Goal: Information Seeking & Learning: Find specific page/section

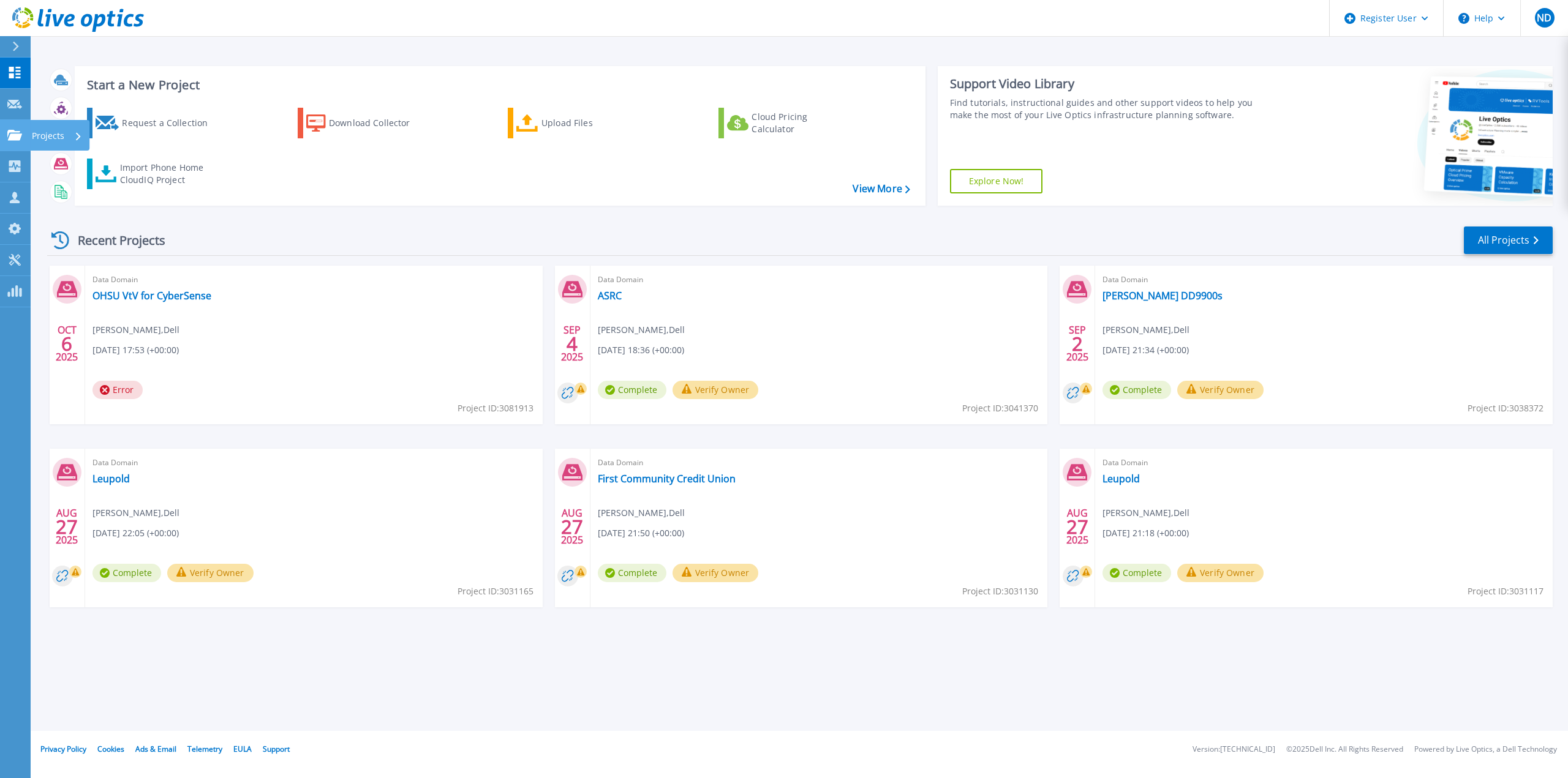
click at [14, 140] on icon at bounding box center [15, 134] width 15 height 10
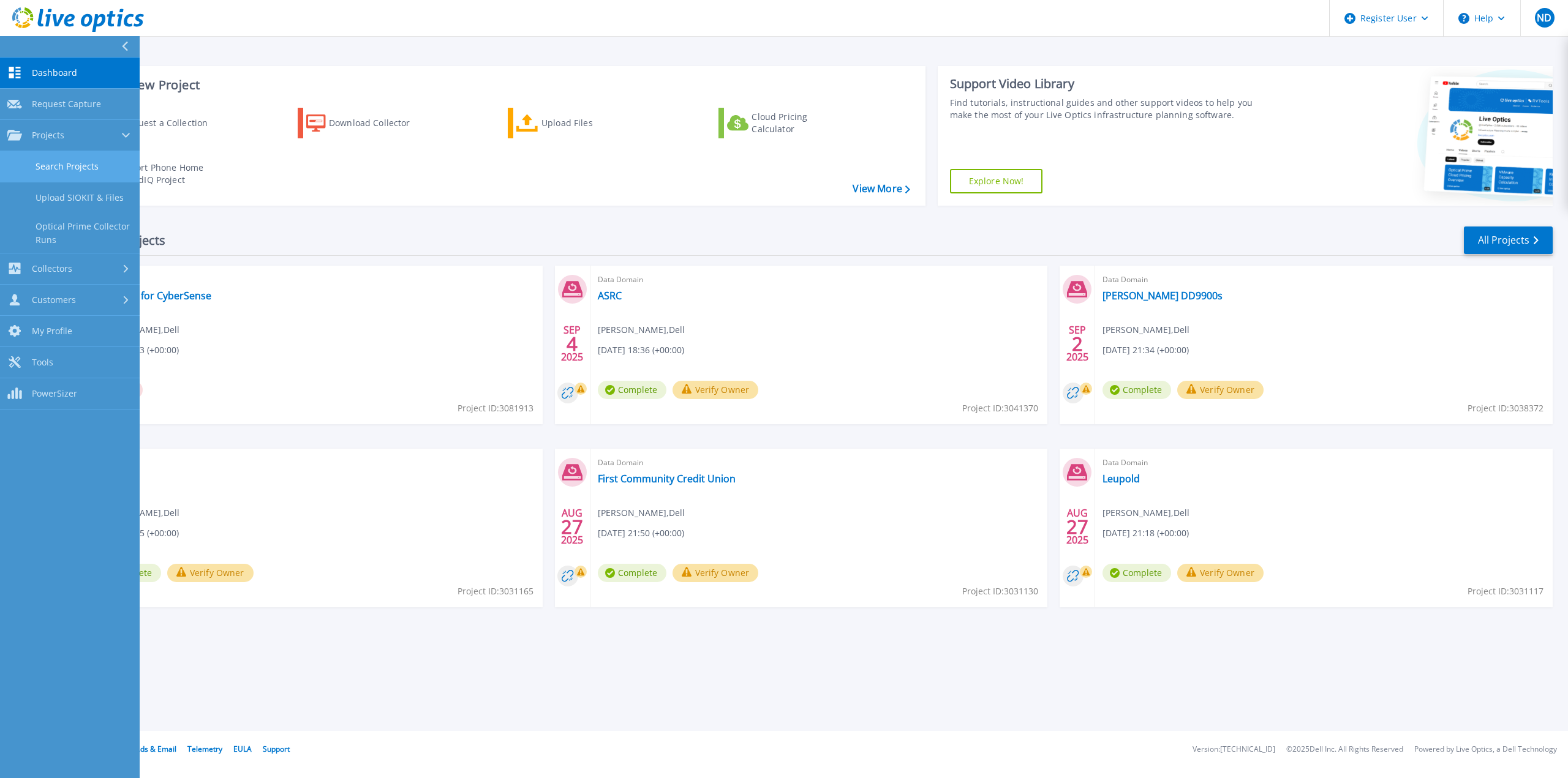
click at [82, 163] on link "Search Projects" at bounding box center [69, 167] width 140 height 31
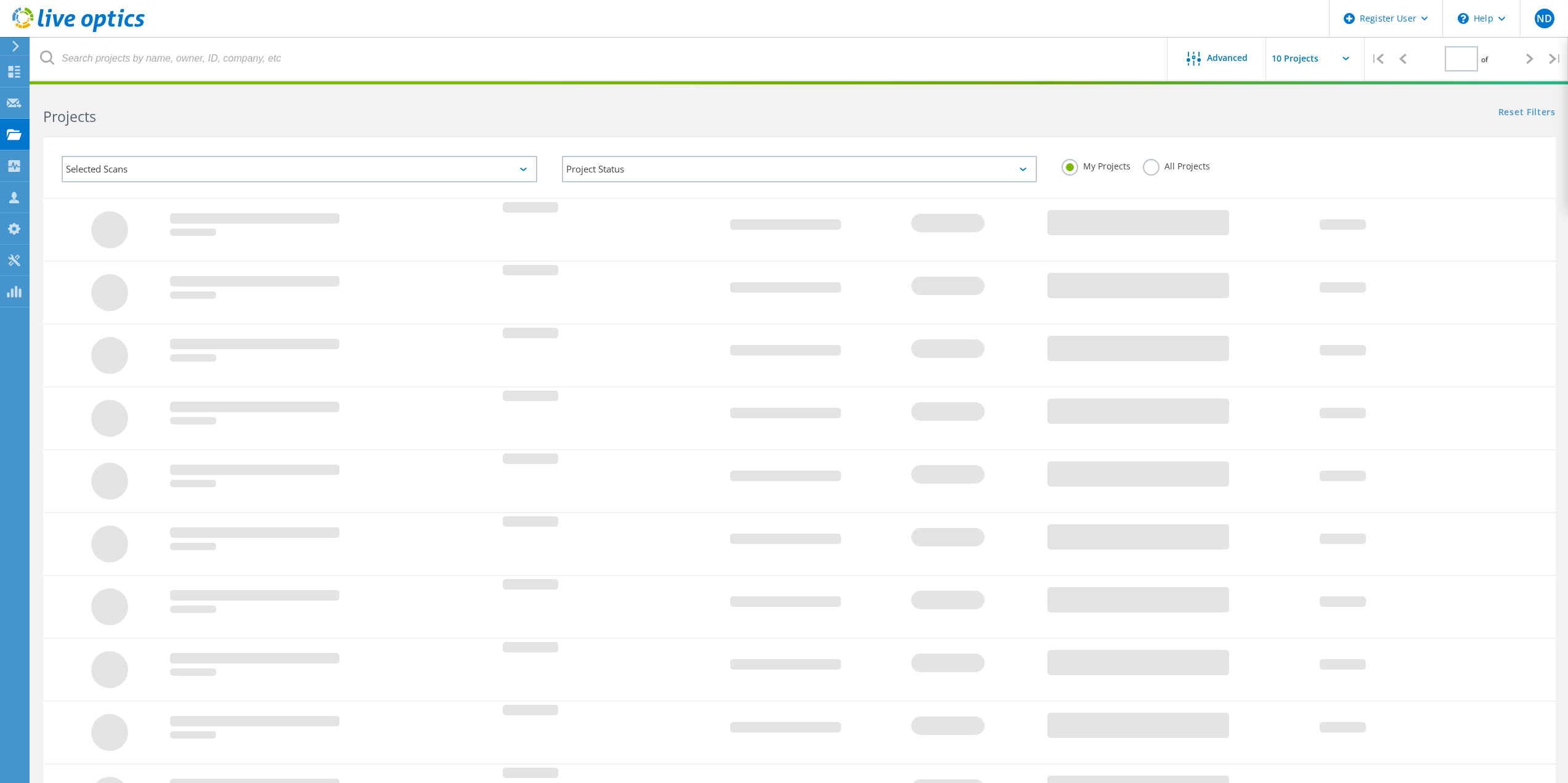
type input "1"
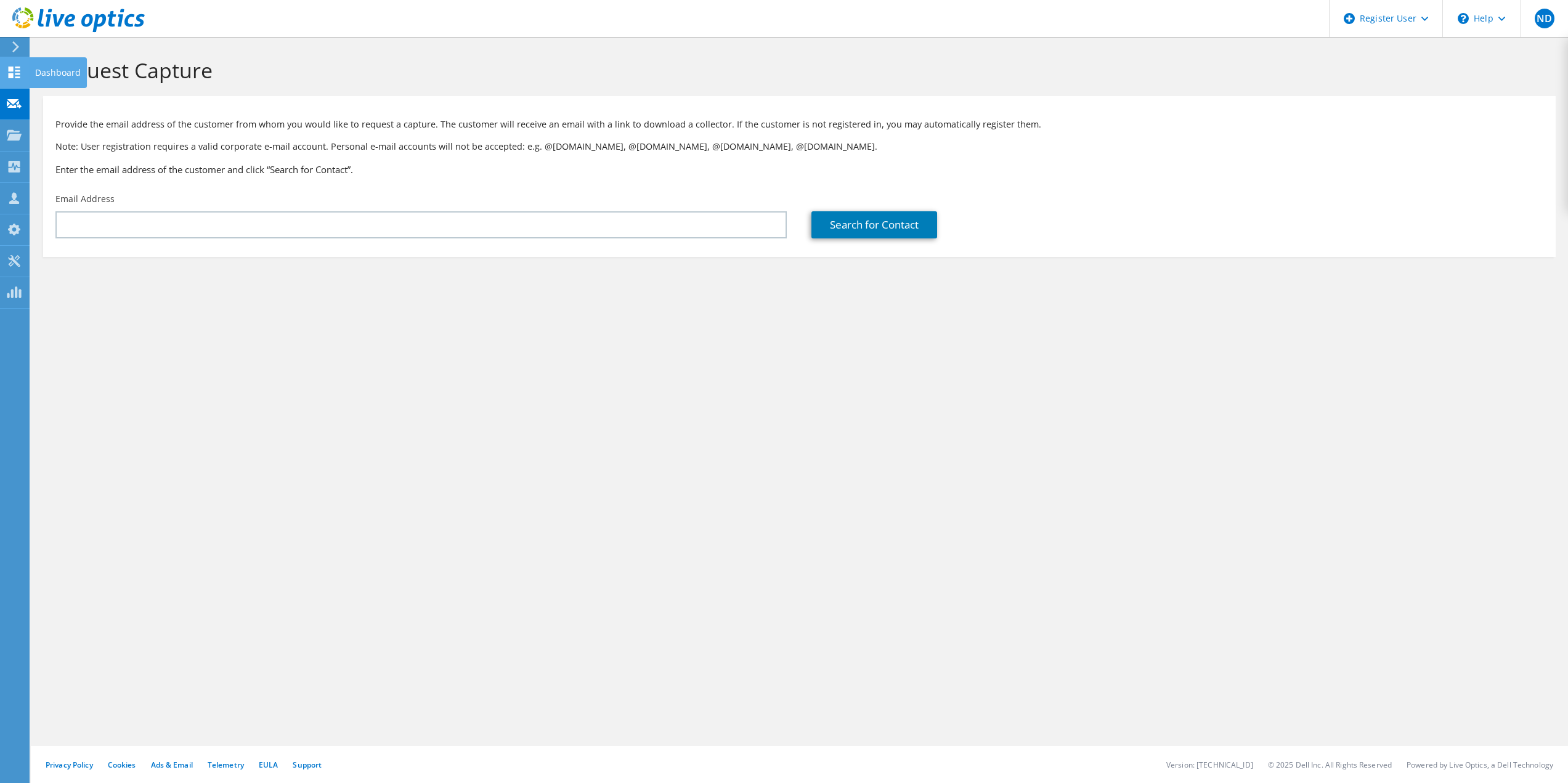
click at [16, 74] on use at bounding box center [14, 72] width 12 height 12
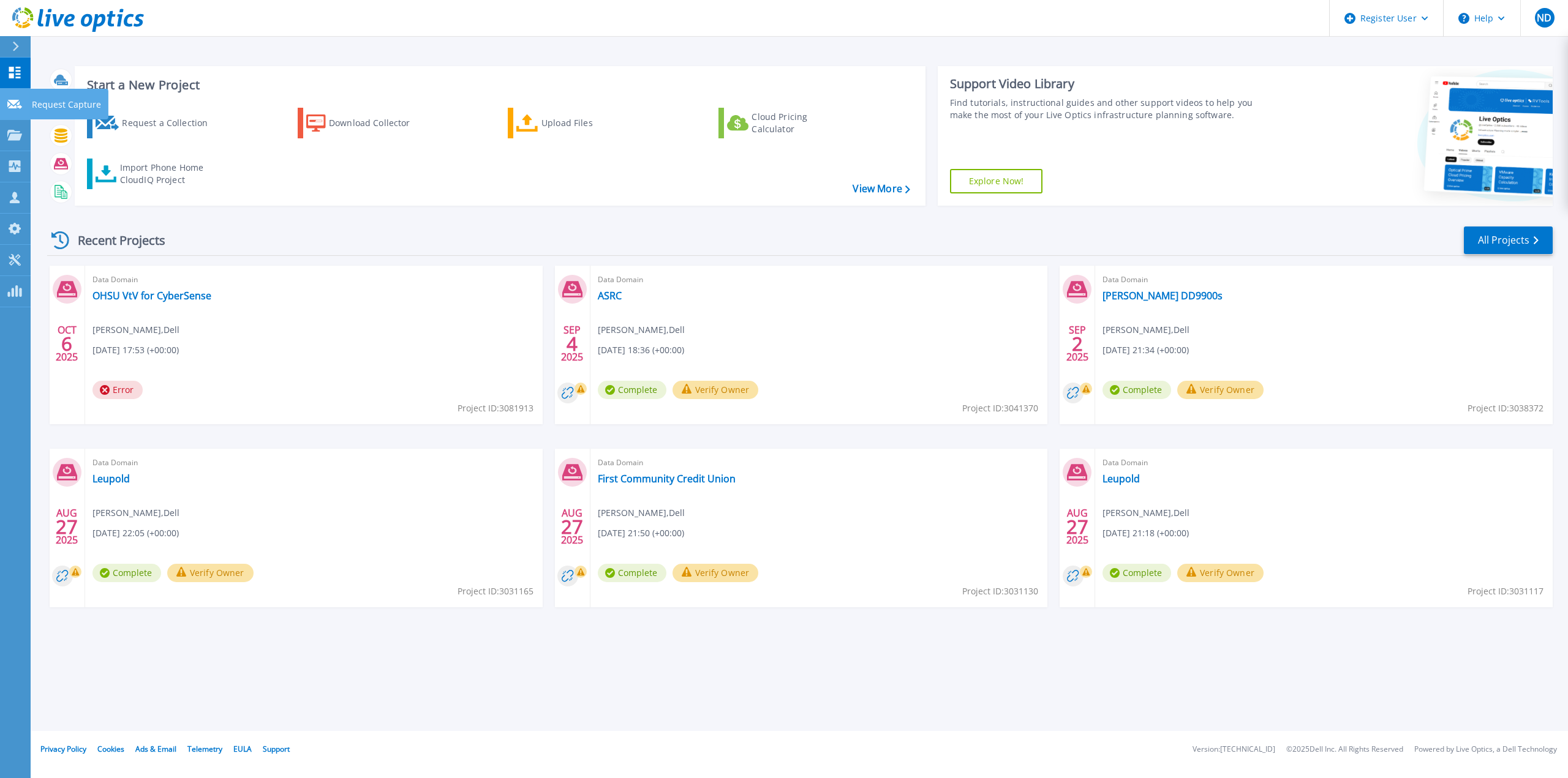
click at [13, 105] on icon at bounding box center [15, 104] width 15 height 9
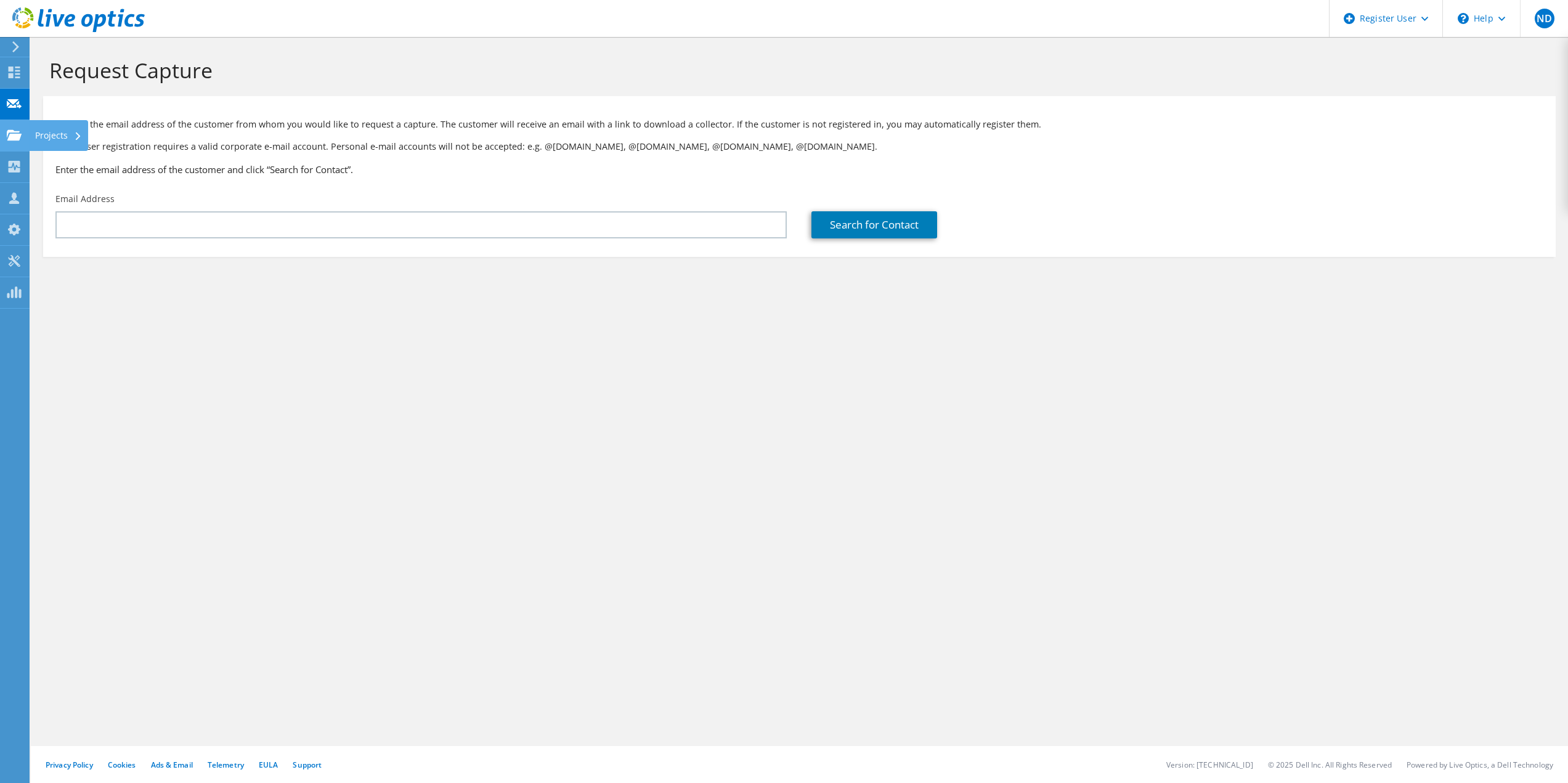
click at [12, 131] on use at bounding box center [14, 134] width 15 height 10
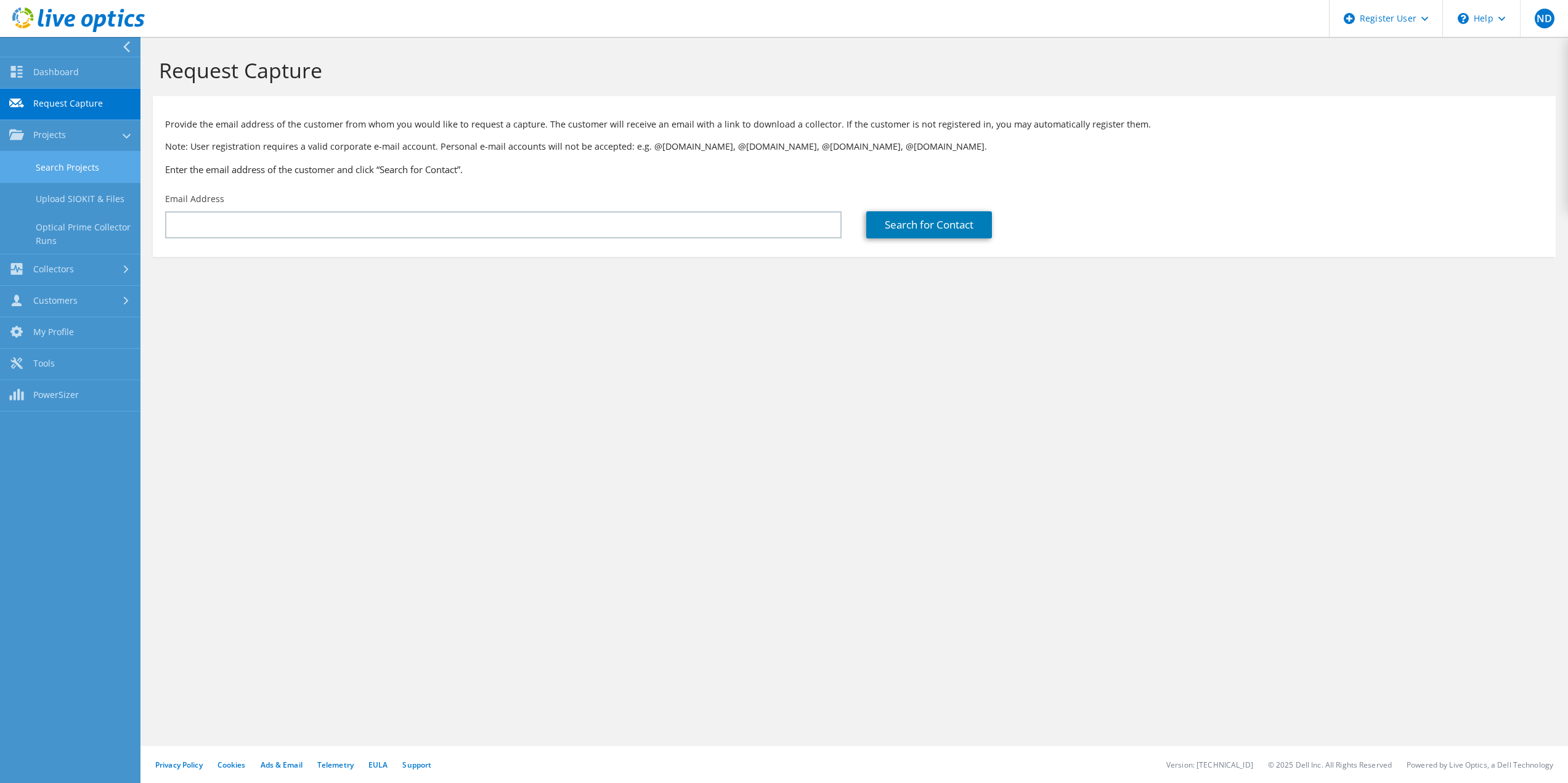
click at [75, 172] on link "Search Projects" at bounding box center [70, 167] width 141 height 31
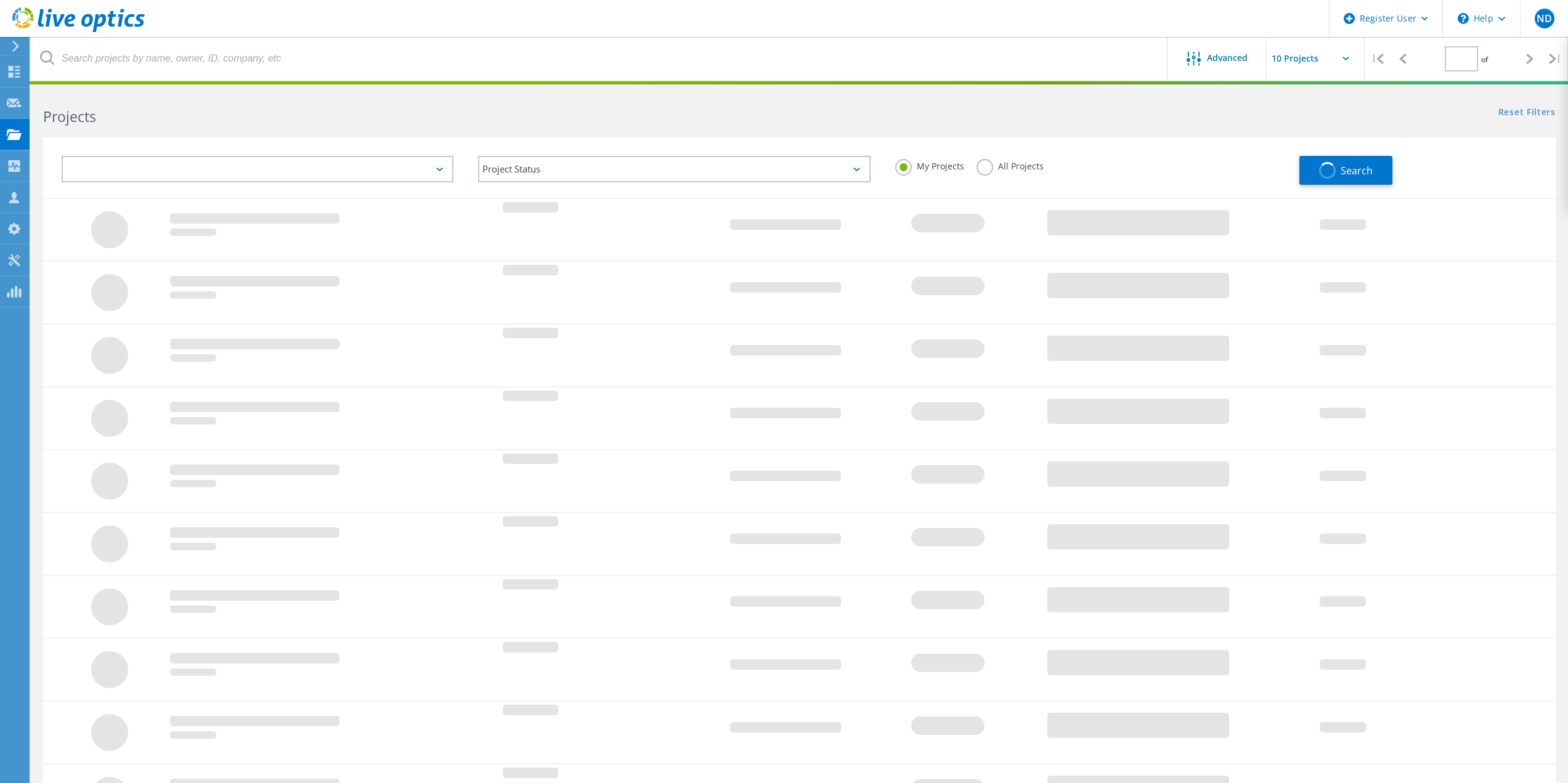
type input "1"
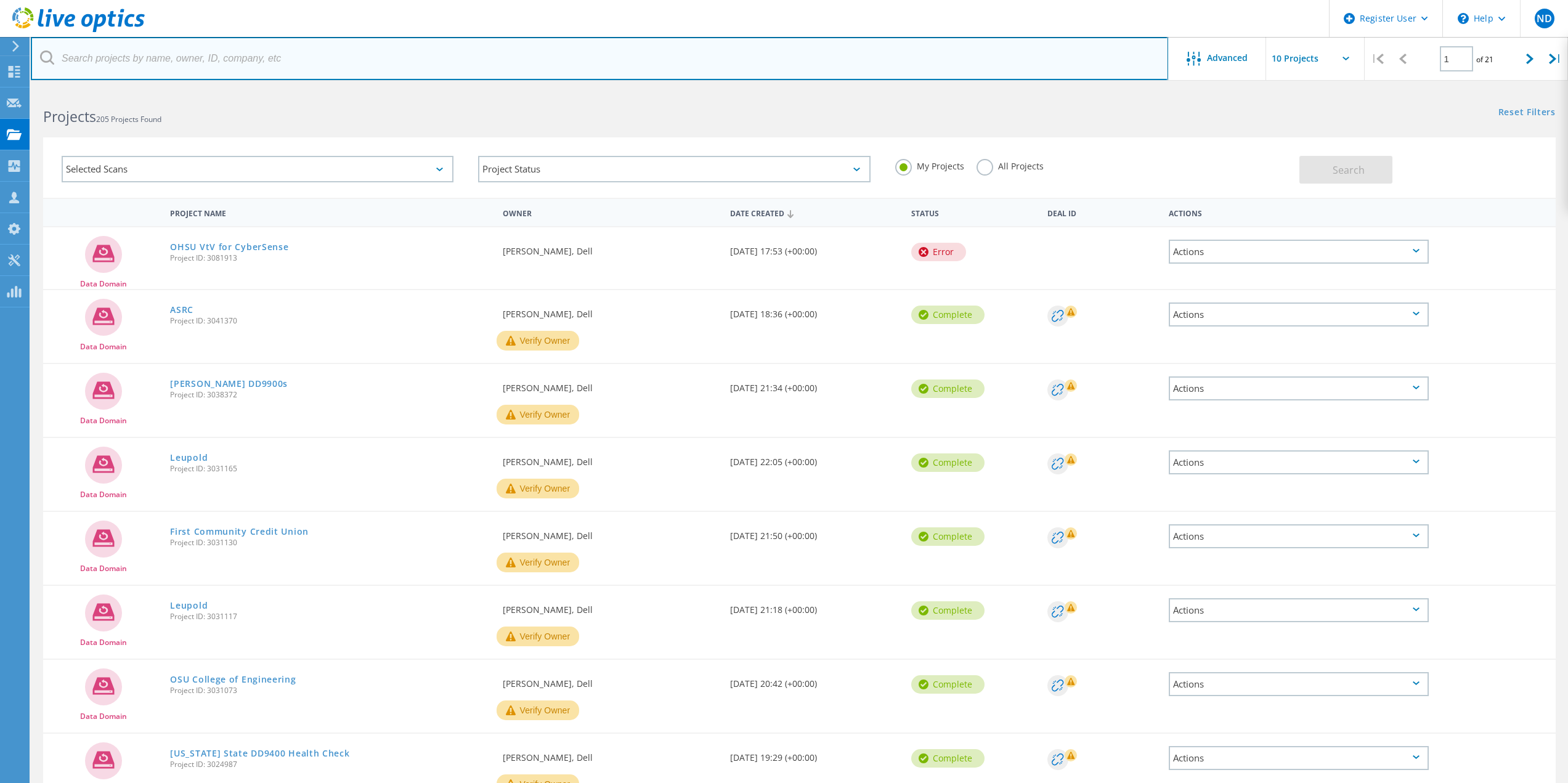
drag, startPoint x: 178, startPoint y: 42, endPoint x: 183, endPoint y: 53, distance: 12.1
click at [178, 42] on input "text" at bounding box center [600, 59] width 1138 height 44
paste input "[EMAIL_ADDRESS][DOMAIN_NAME]"
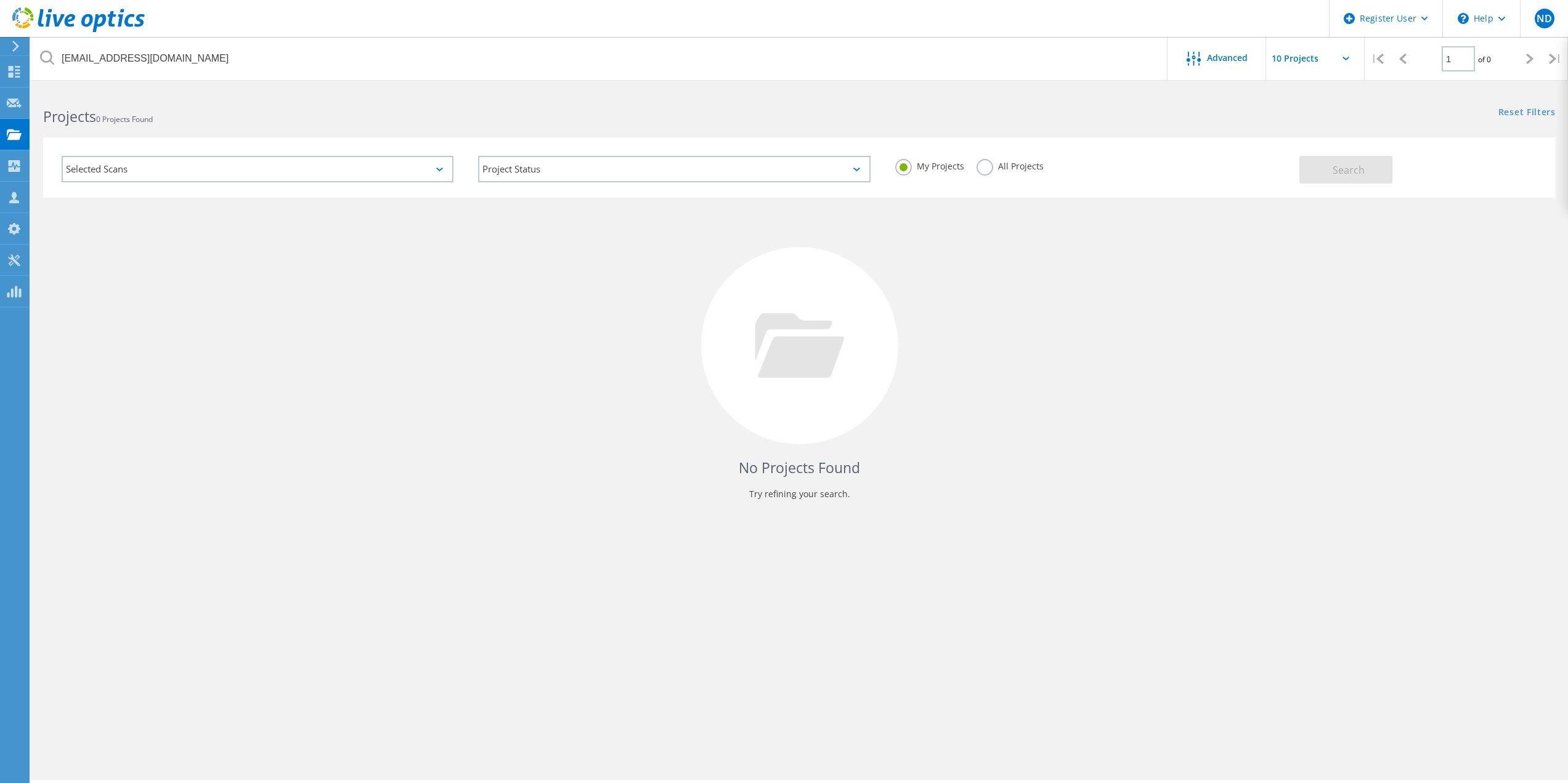
click at [994, 165] on label "All Projects" at bounding box center [1010, 165] width 67 height 12
click at [0, 0] on input "All Projects" at bounding box center [0, 0] width 0 height 0
click at [1367, 163] on button "Search" at bounding box center [1346, 170] width 93 height 28
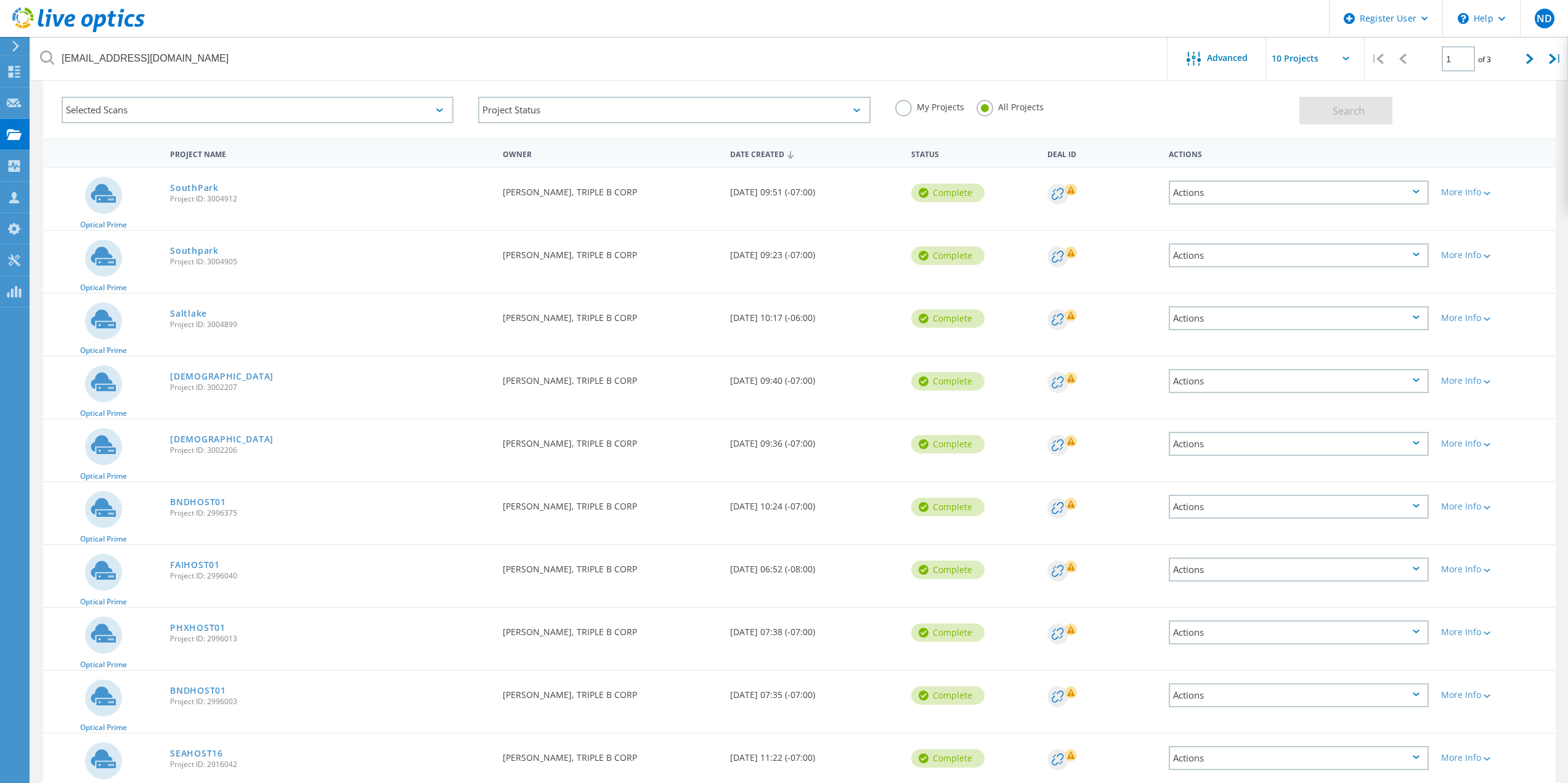
scroll to position [60, 0]
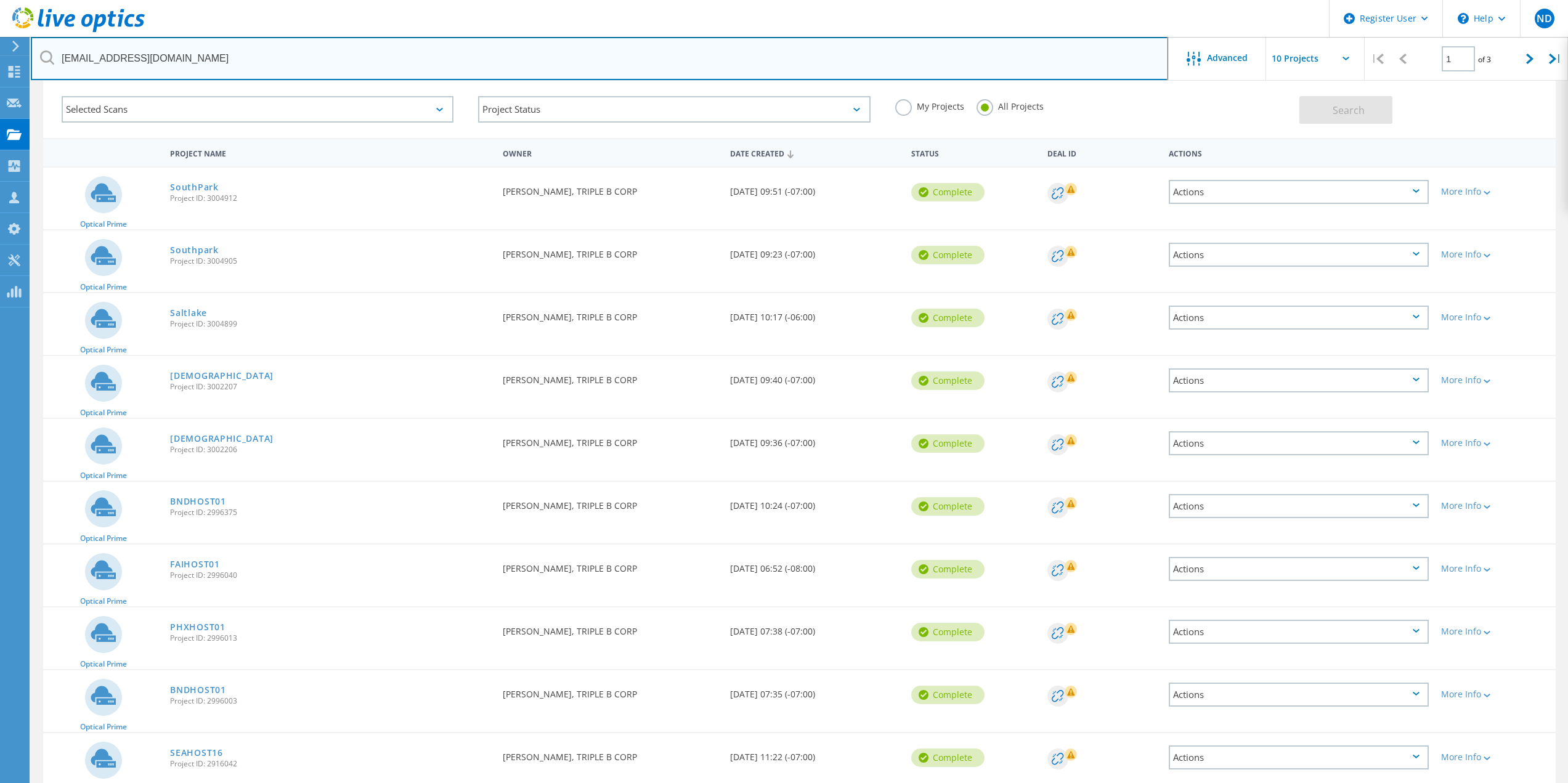
drag, startPoint x: 188, startPoint y: 60, endPoint x: 206, endPoint y: 59, distance: 18.0
click at [189, 59] on input "JasonW@triplebcorp.com" at bounding box center [600, 59] width 1138 height 44
drag, startPoint x: 206, startPoint y: 59, endPoint x: 0, endPoint y: 55, distance: 206.0
click at [0, 55] on div "Register User \n Help Explore Helpful Articles Contact Support ND Dell User Nic…" at bounding box center [784, 437] width 1568 height 815
click at [110, 64] on input "JasonW@triplebcorp.com" at bounding box center [600, 59] width 1138 height 44
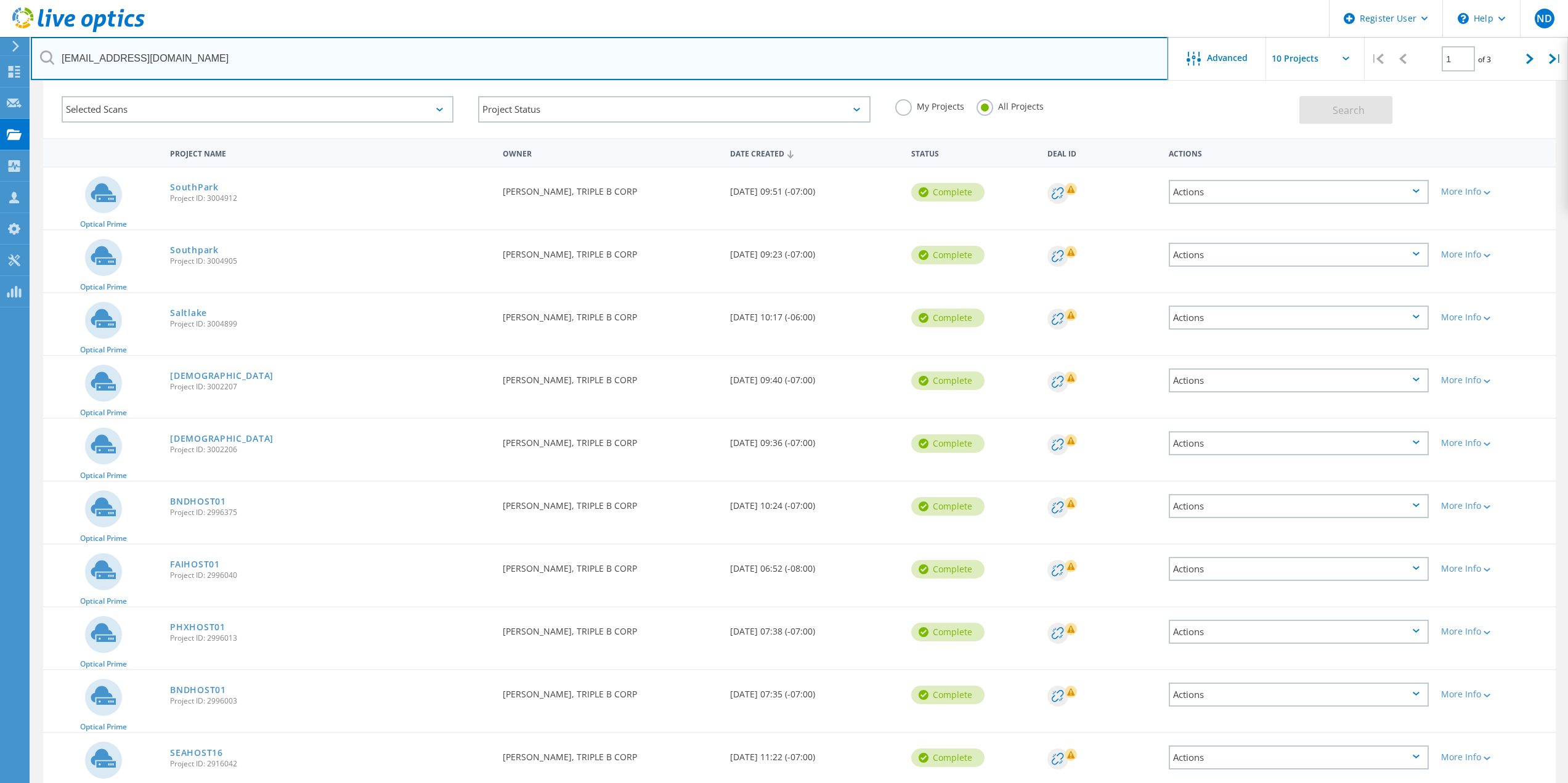
drag, startPoint x: 246, startPoint y: 54, endPoint x: 0, endPoint y: 54, distance: 246.0
click at [0, 54] on div "Register User \n Help Explore Helpful Articles Contact Support ND Dell User Nic…" at bounding box center [784, 437] width 1568 height 815
click at [112, 61] on input "JasonW@triplebcorp.com" at bounding box center [600, 59] width 1138 height 44
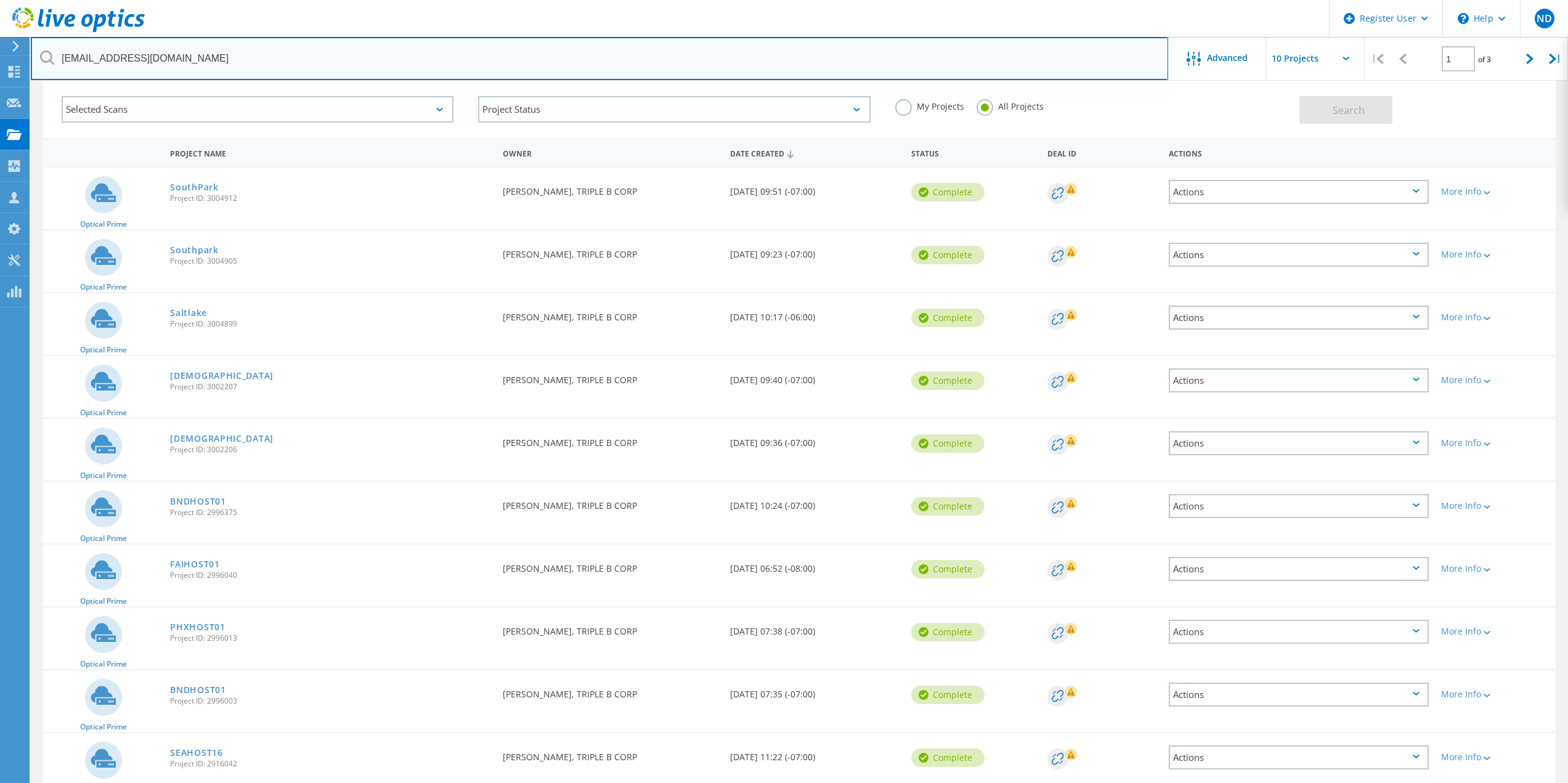
paste input "GUrbano"
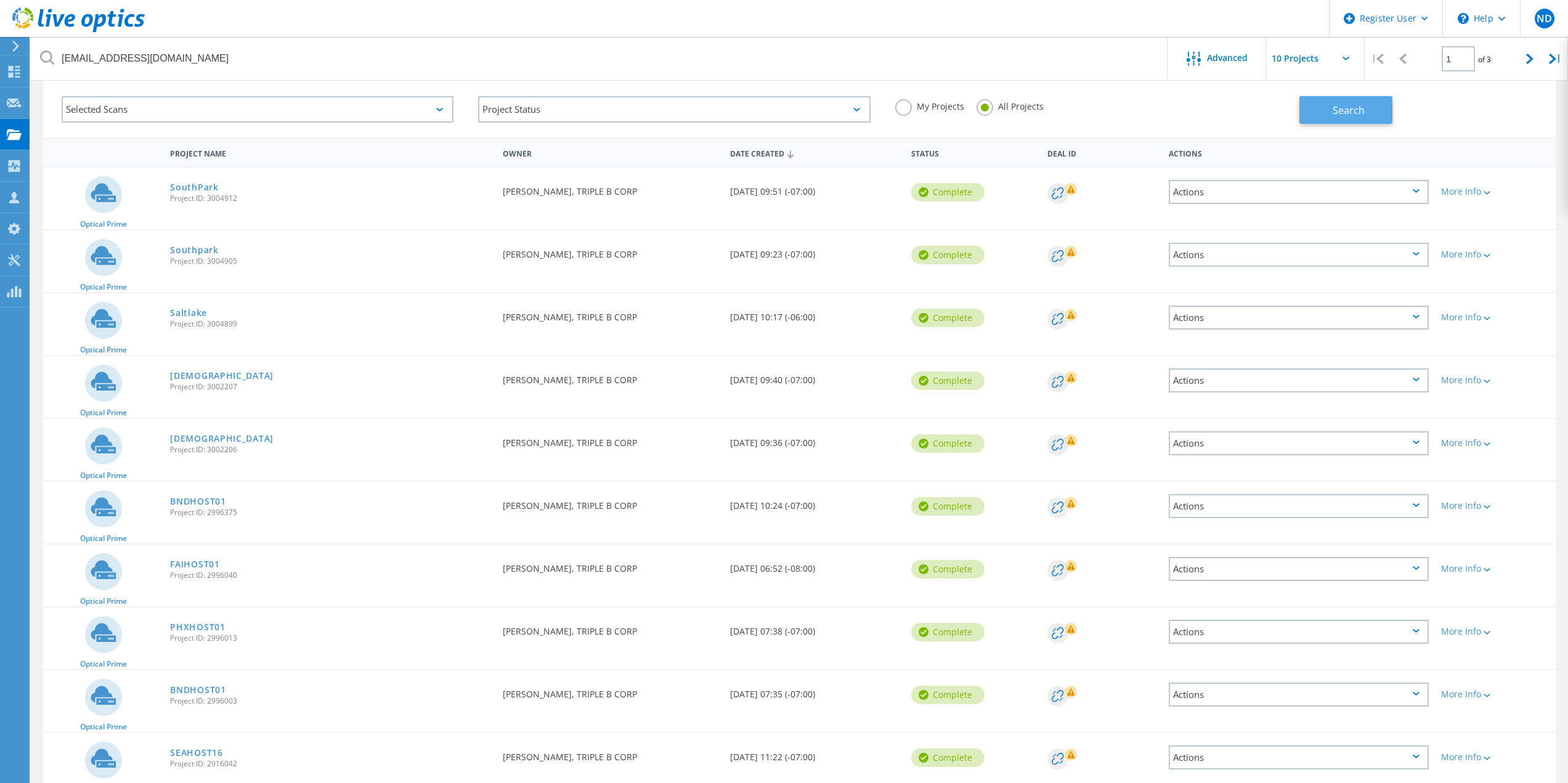
click at [1319, 116] on button "Search" at bounding box center [1346, 110] width 93 height 28
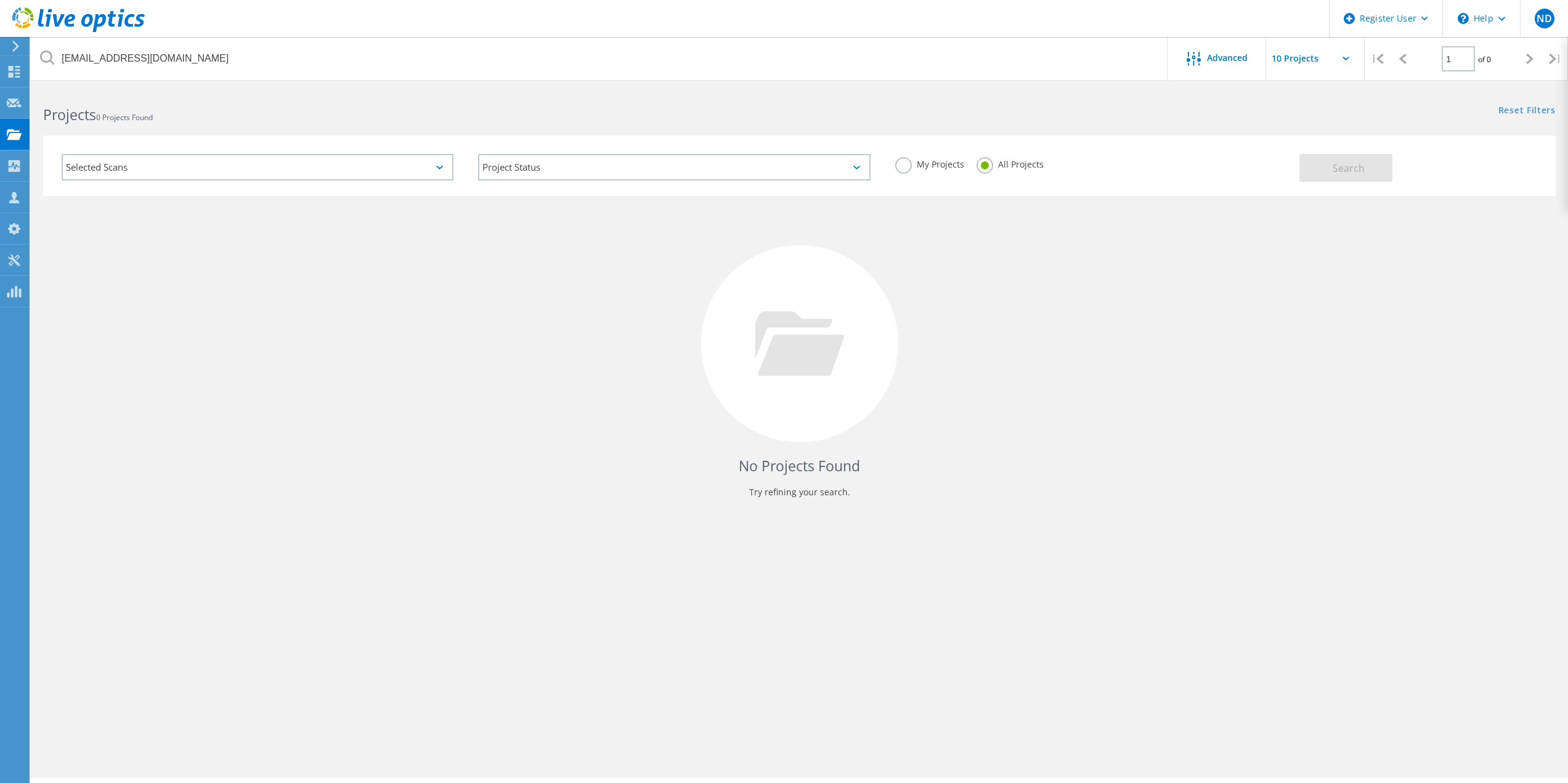
scroll to position [0, 0]
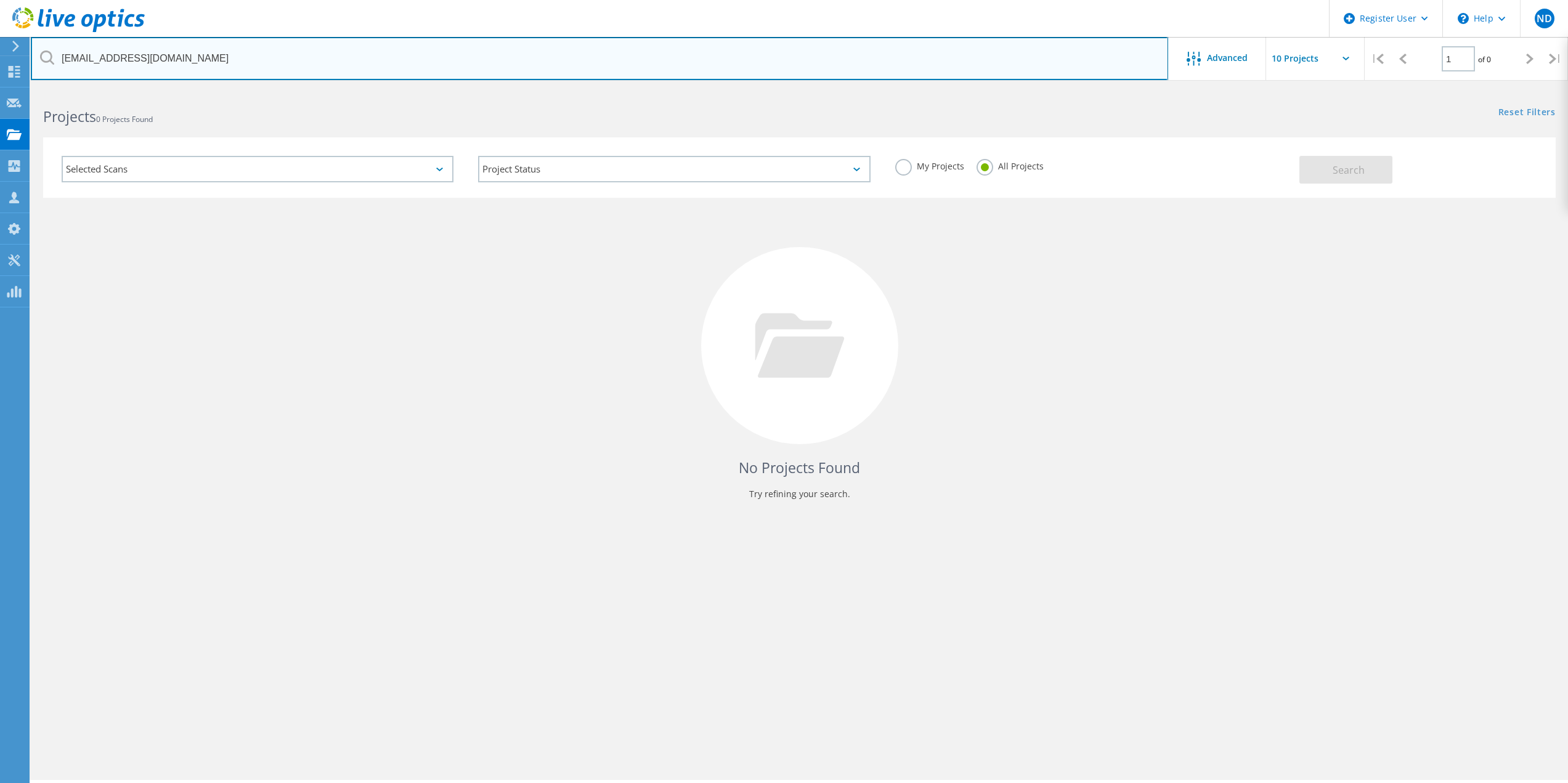
drag, startPoint x: 179, startPoint y: 61, endPoint x: 138, endPoint y: 40, distance: 46.1
click at [179, 61] on input "GUrbano@triplebcorp.com" at bounding box center [600, 59] width 1138 height 44
drag, startPoint x: 237, startPoint y: 65, endPoint x: 0, endPoint y: 57, distance: 237.1
click at [0, 89] on div "Register User \n Help Explore Helpful Articles Contact Support ND Dell User Nic…" at bounding box center [784, 453] width 1568 height 728
type input "triplebcorp.comGUrbano@"
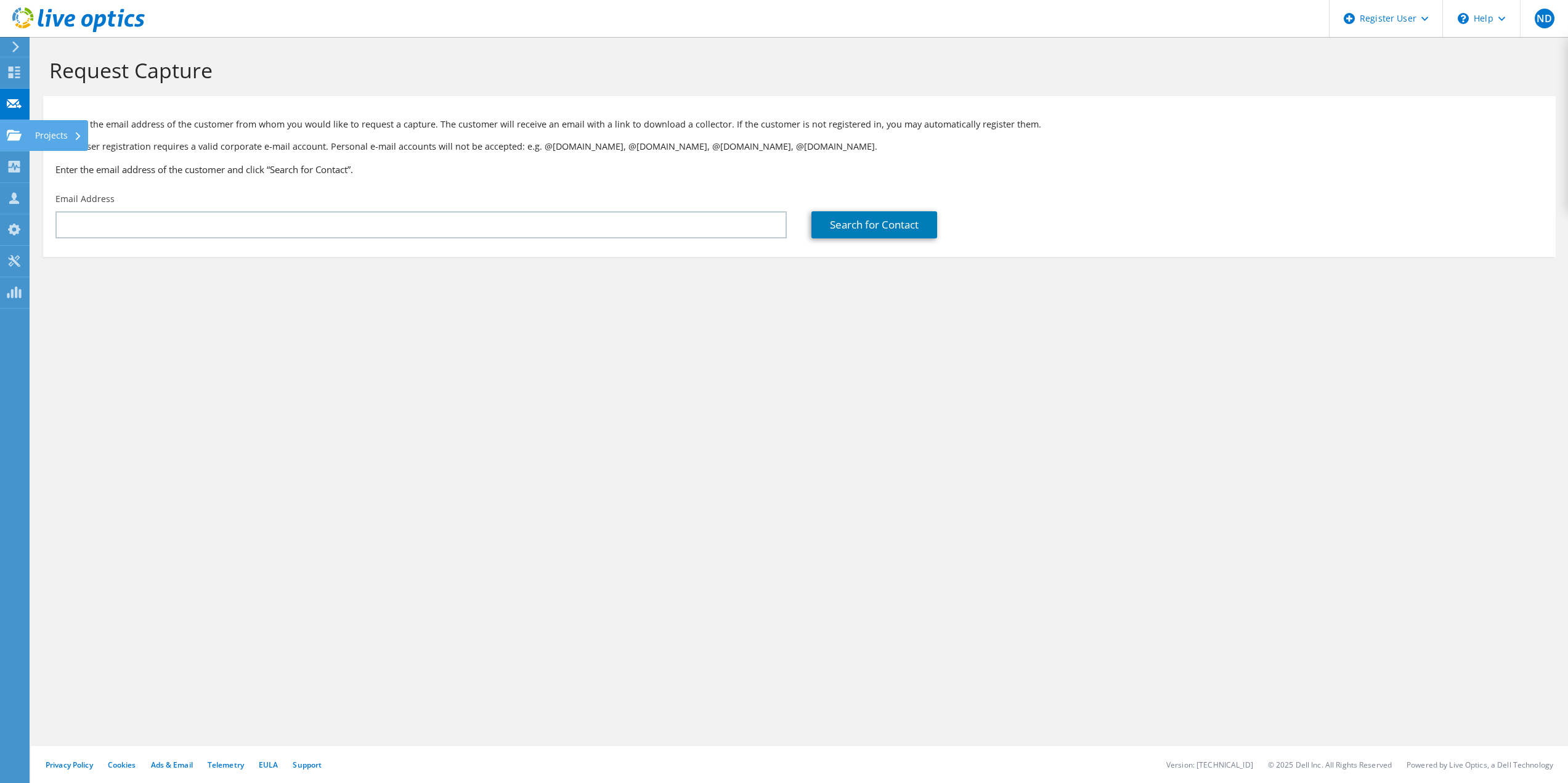
click at [10, 133] on icon at bounding box center [14, 135] width 15 height 12
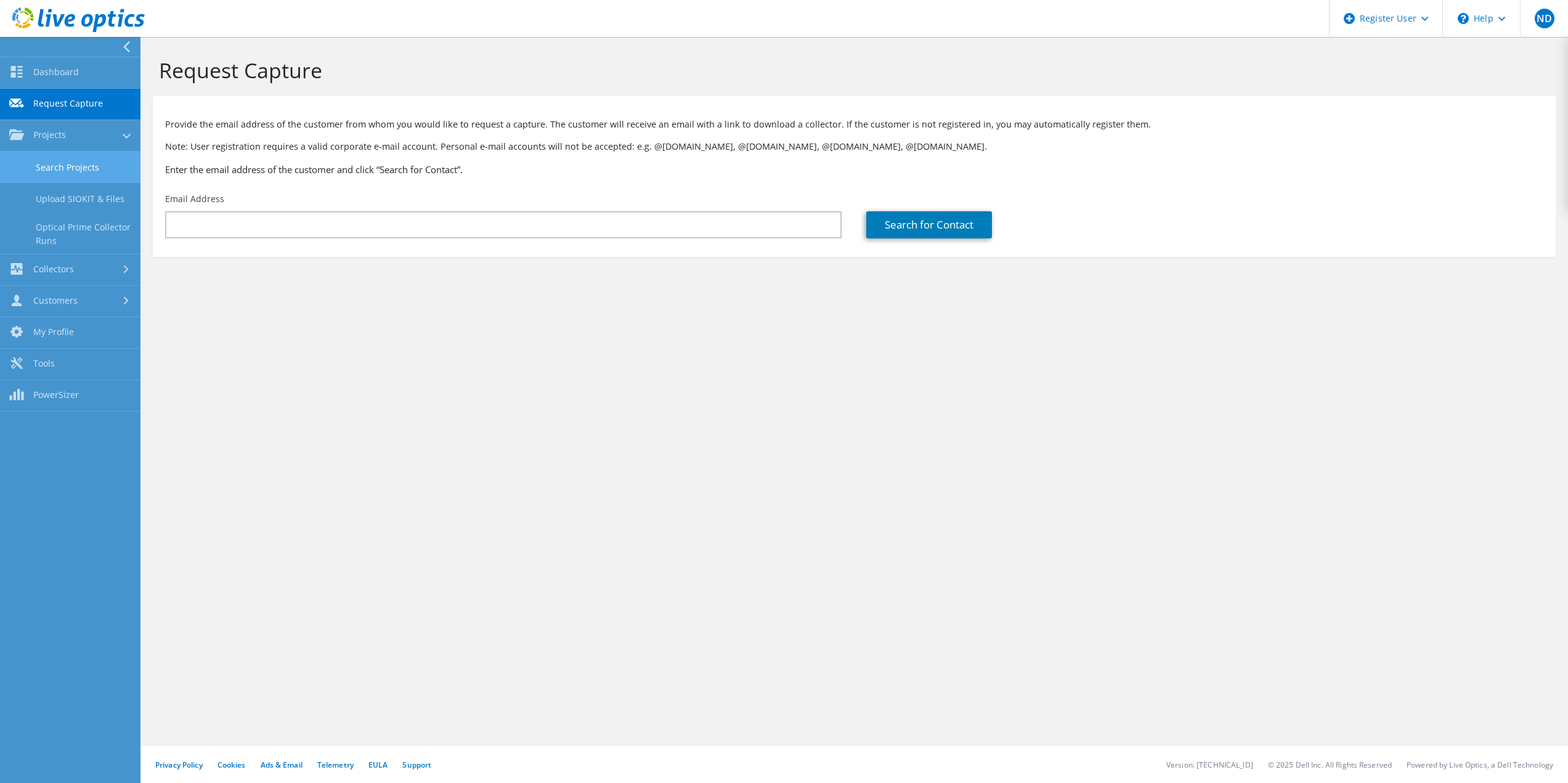
click at [92, 169] on link "Search Projects" at bounding box center [70, 167] width 141 height 31
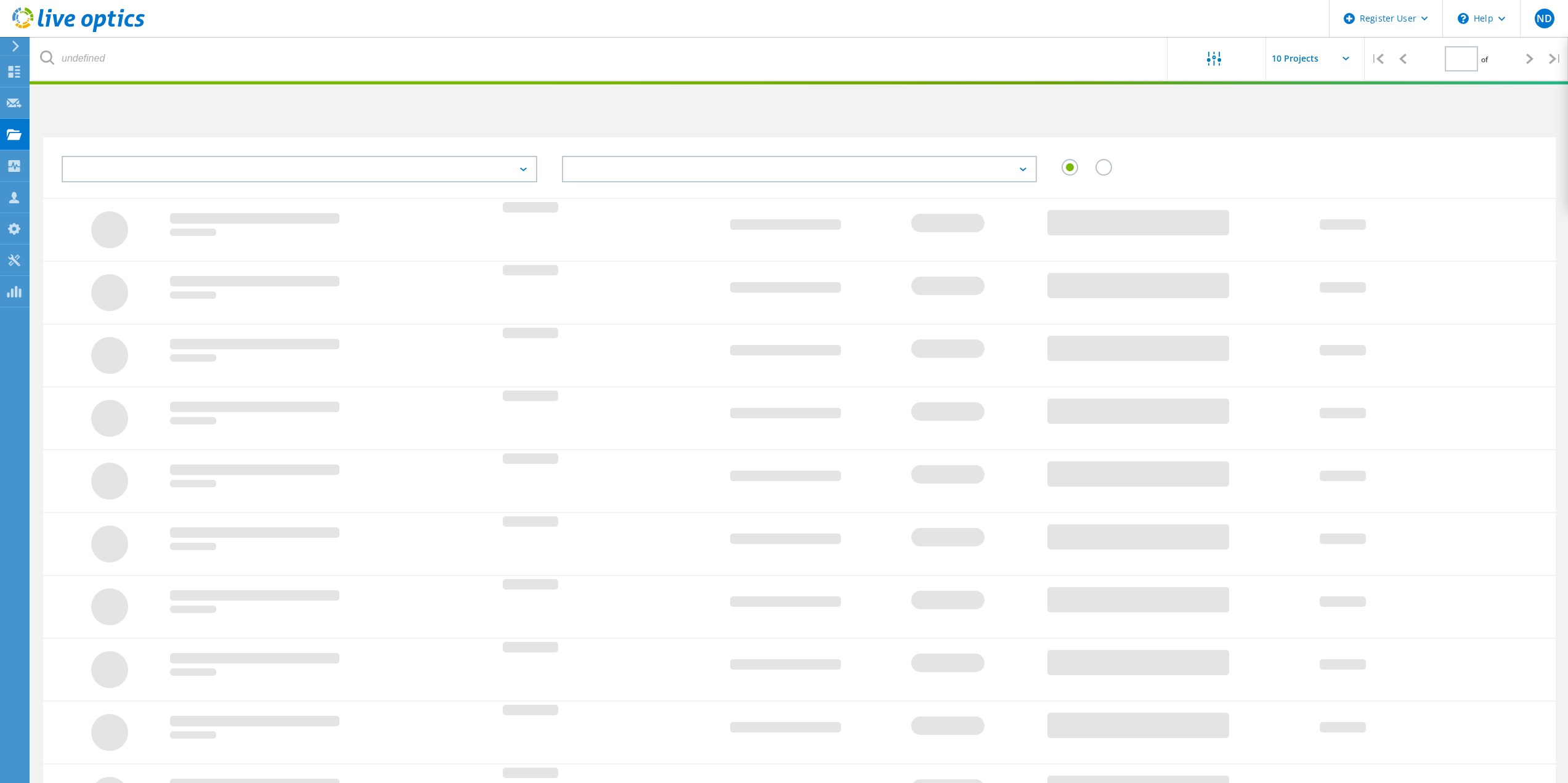
type input "1"
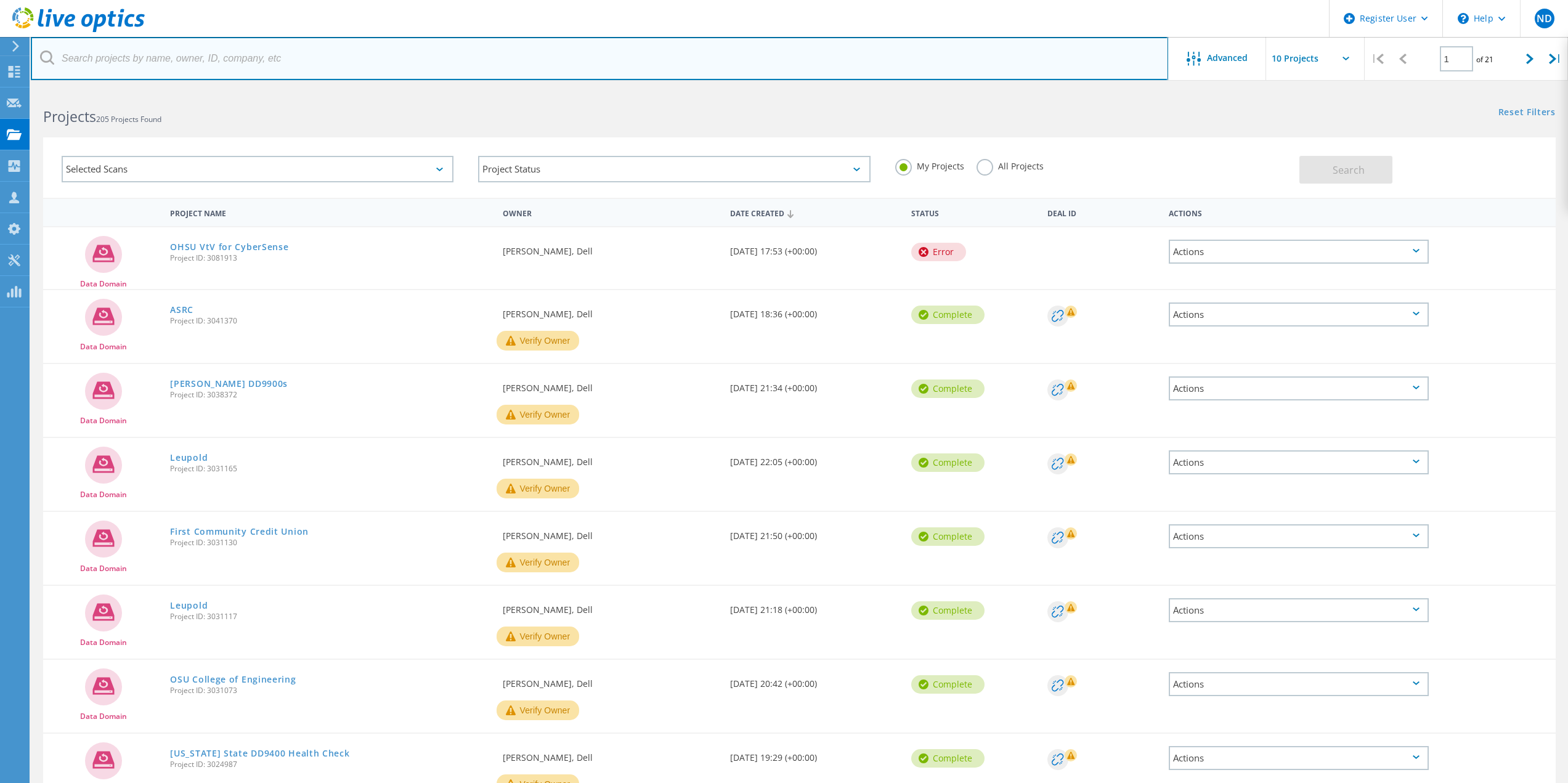
click at [237, 62] on input "text" at bounding box center [600, 59] width 1138 height 44
type input "Triple B"
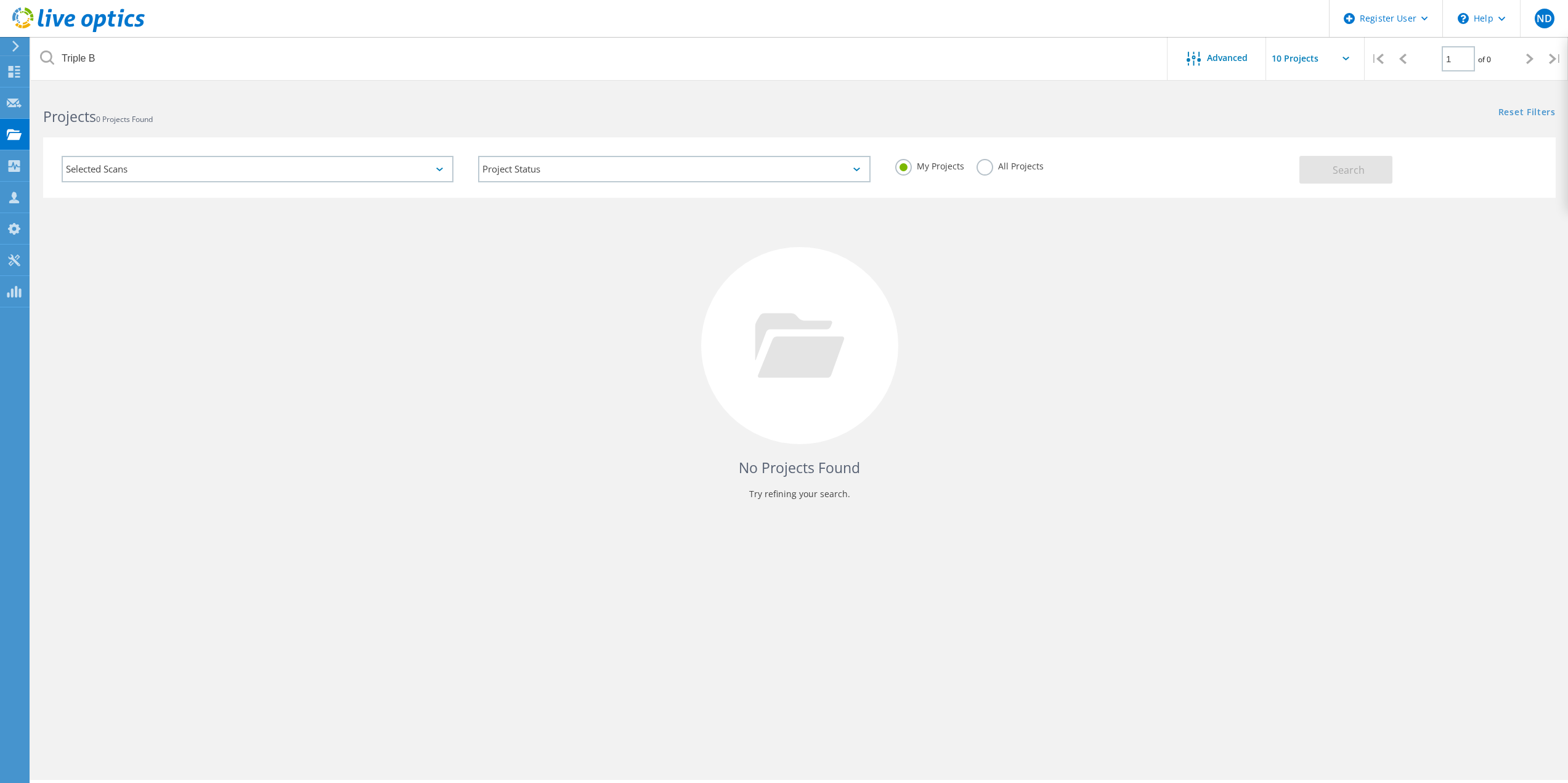
click at [995, 162] on label "All Projects" at bounding box center [1010, 165] width 67 height 12
click at [0, 0] on input "All Projects" at bounding box center [0, 0] width 0 height 0
click at [1386, 176] on button "Search" at bounding box center [1346, 170] width 93 height 28
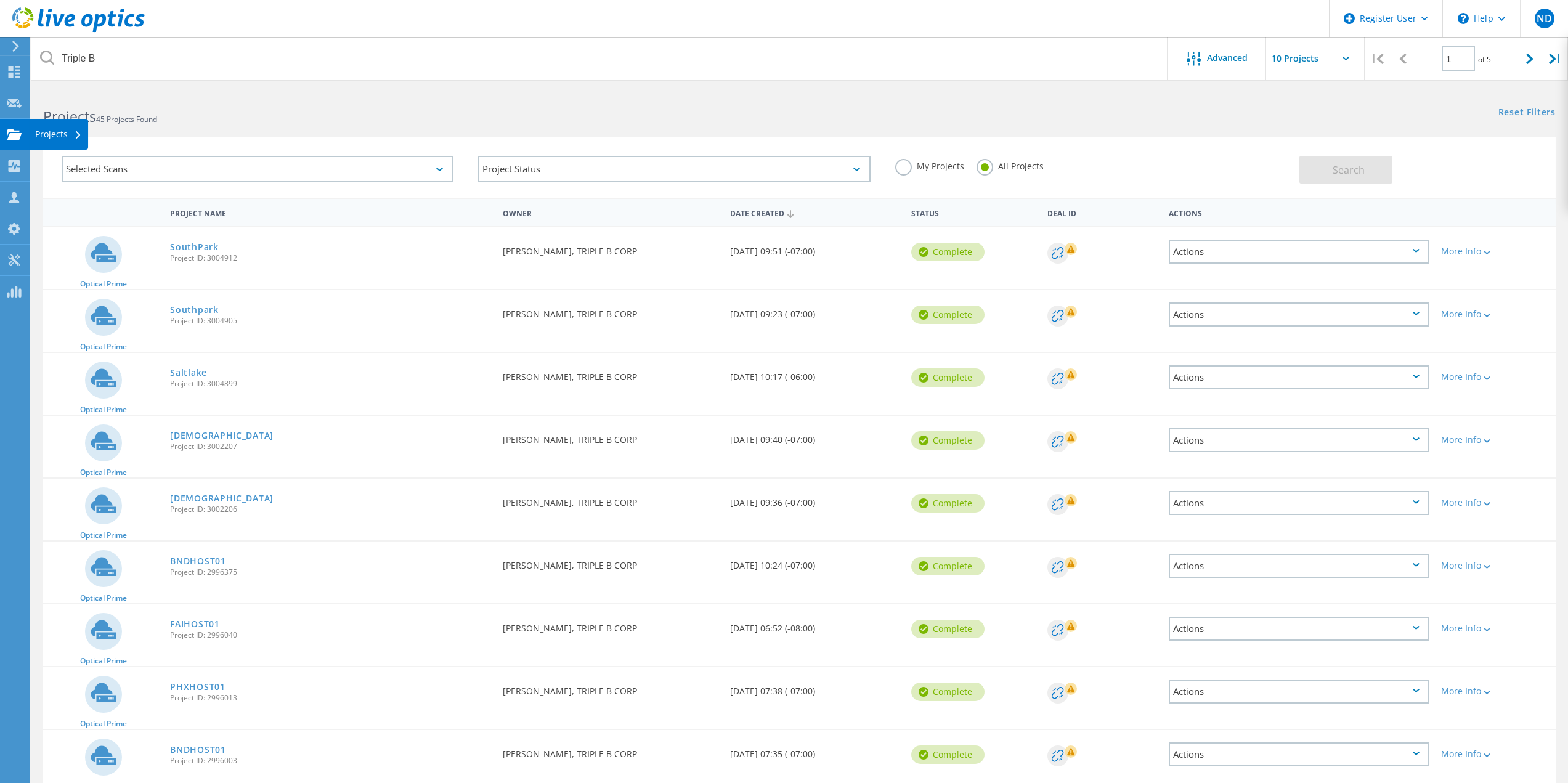
click at [9, 131] on use at bounding box center [14, 134] width 15 height 10
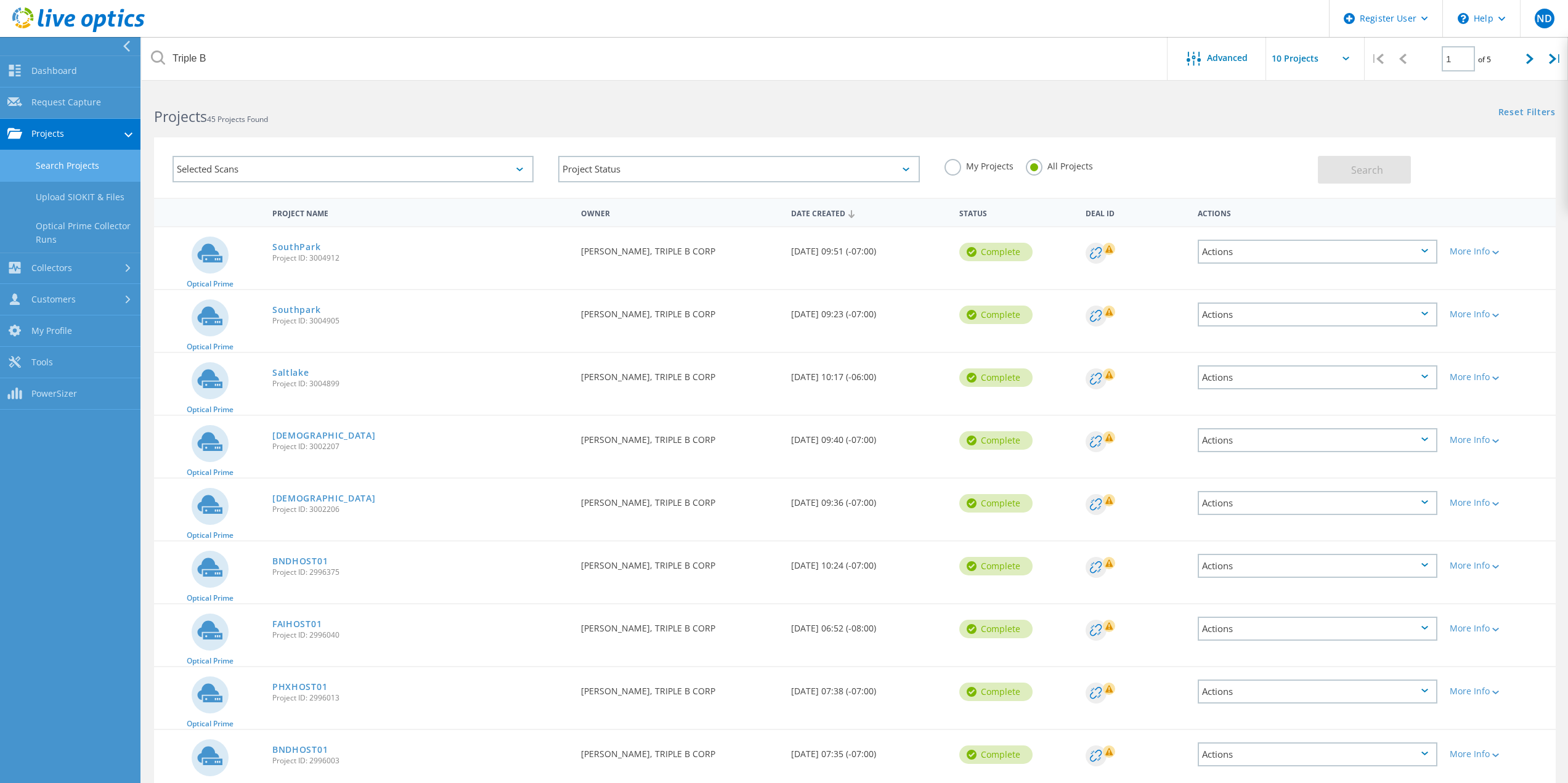
click at [73, 172] on link "Search Projects" at bounding box center [70, 166] width 141 height 31
click at [68, 63] on link "Dashboard" at bounding box center [70, 71] width 141 height 31
